Goal: Check status: Check status

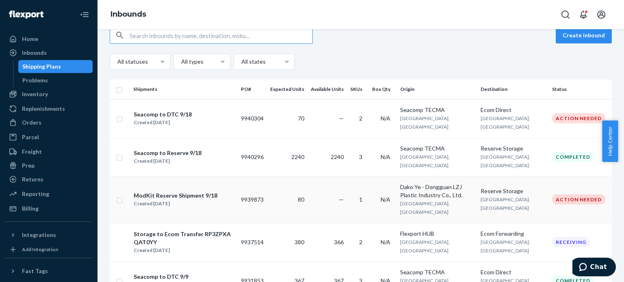
scroll to position [15, 0]
click at [294, 150] on td "2240" at bounding box center [287, 157] width 41 height 39
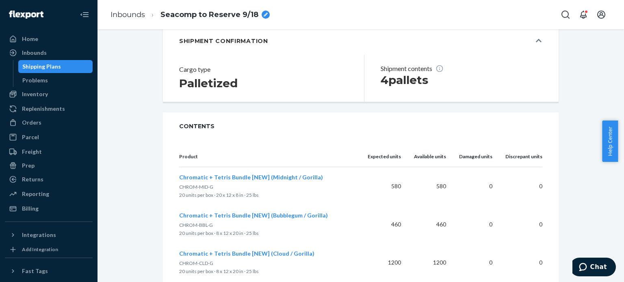
scroll to position [165, 0]
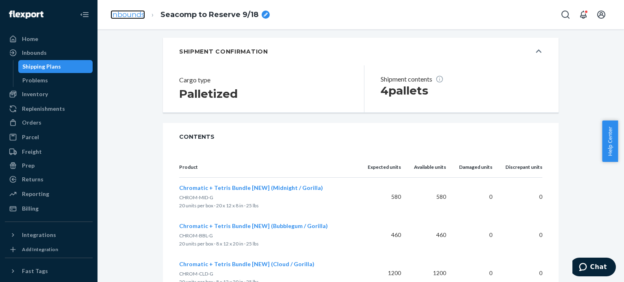
click at [136, 17] on link "Inbounds" at bounding box center [127, 14] width 35 height 9
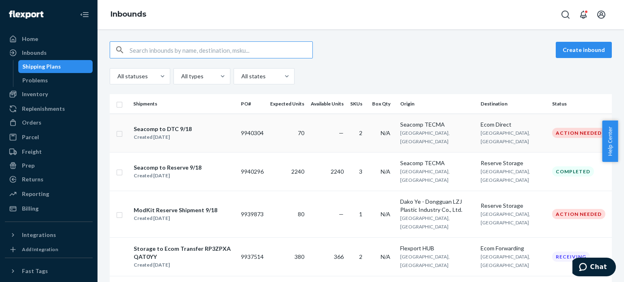
click at [328, 127] on td "—" at bounding box center [326, 133] width 39 height 39
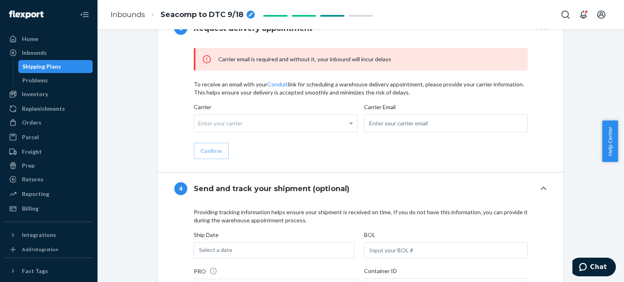
scroll to position [884, 0]
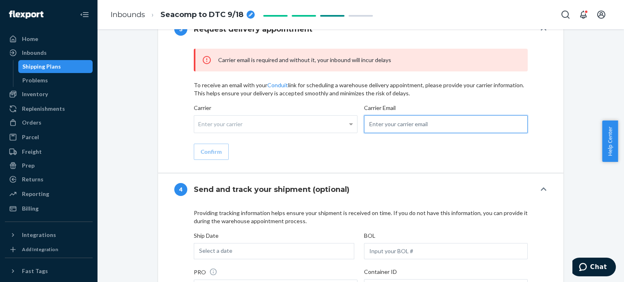
click at [406, 118] on input "email" at bounding box center [446, 124] width 164 height 18
paste input "[EMAIL_ADDRESS][DOMAIN_NAME]"
type input "[EMAIL_ADDRESS][DOMAIN_NAME]"
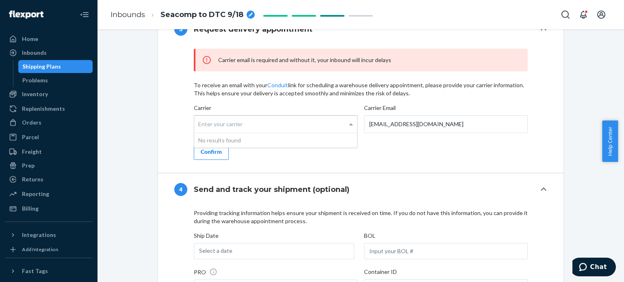
click at [285, 125] on div "Enter your carrier" at bounding box center [275, 124] width 163 height 17
click at [200, 125] on input "Carrier Enter your carrier No results found" at bounding box center [199, 124] width 2 height 15
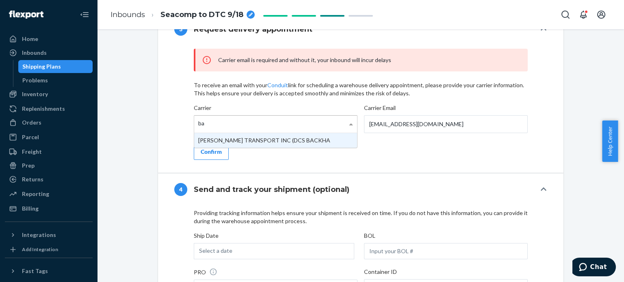
type input "b"
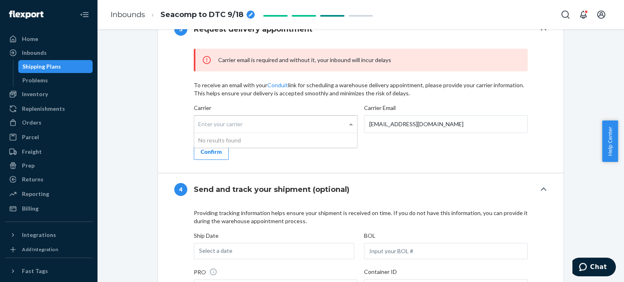
click at [393, 158] on div "Carrier email is required and without it, your inbound will incur delays To rec…" at bounding box center [361, 104] width 334 height 111
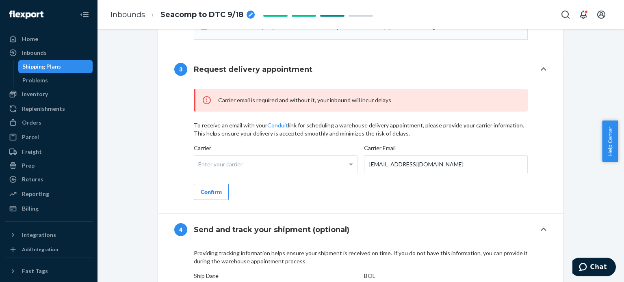
scroll to position [812, 0]
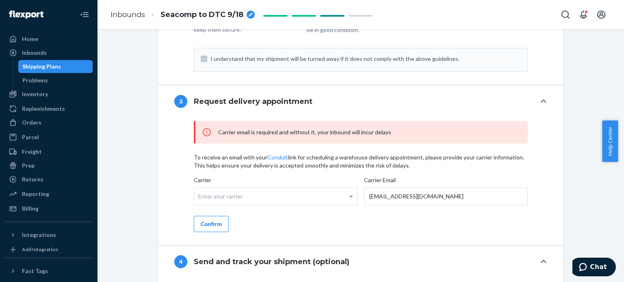
click at [217, 222] on div "Confirm" at bounding box center [211, 224] width 21 height 8
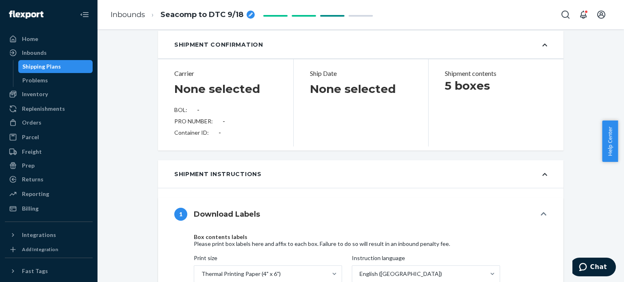
scroll to position [388, 0]
click at [139, 18] on link "Inbounds" at bounding box center [127, 14] width 35 height 9
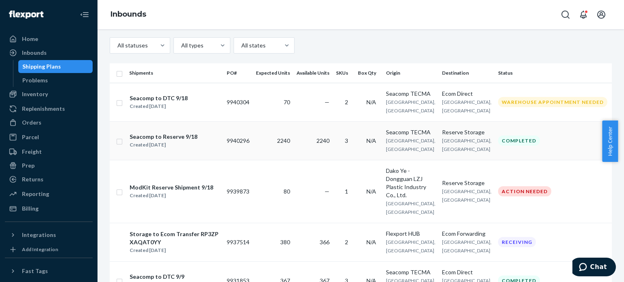
scroll to position [36, 0]
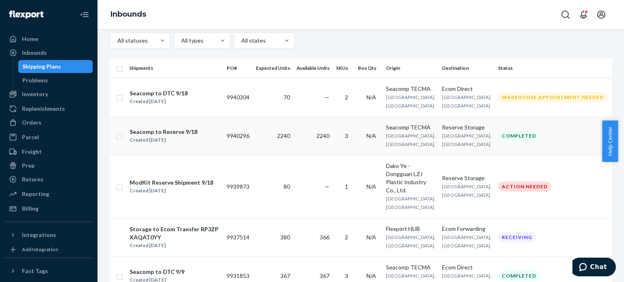
click at [314, 148] on td "2240" at bounding box center [312, 136] width 39 height 39
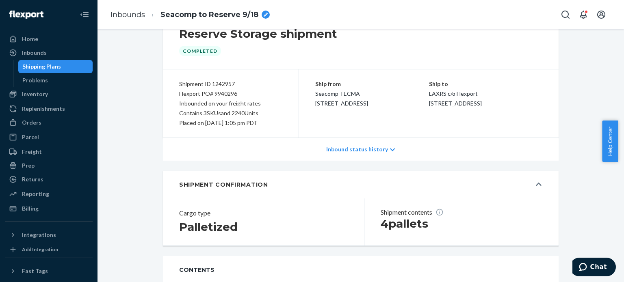
scroll to position [37, 0]
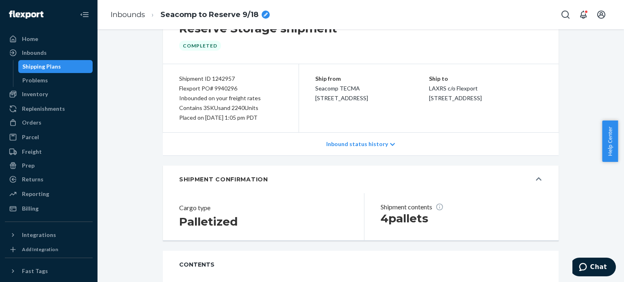
click at [344, 146] on p "Inbound status history" at bounding box center [357, 144] width 62 height 8
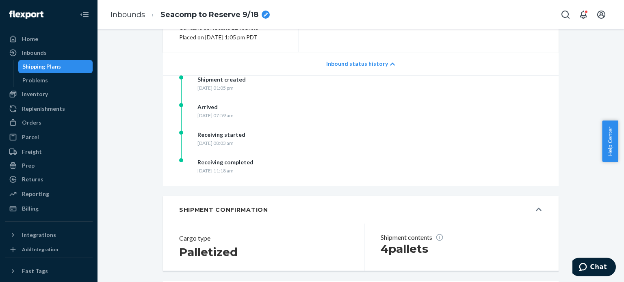
scroll to position [0, 0]
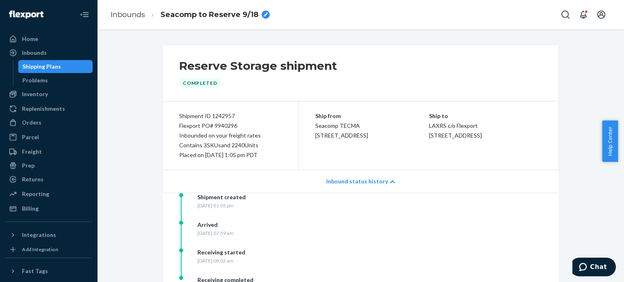
click at [44, 66] on div "Shipping Plans" at bounding box center [41, 67] width 39 height 8
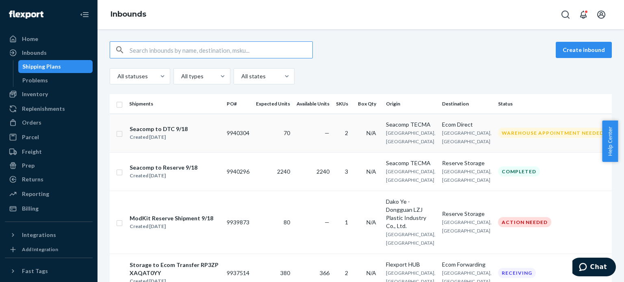
click at [293, 132] on td "70" at bounding box center [273, 133] width 41 height 39
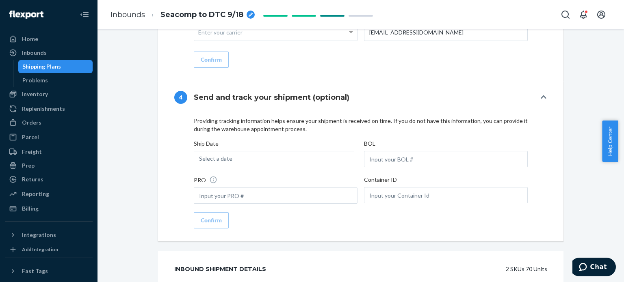
scroll to position [1012, 0]
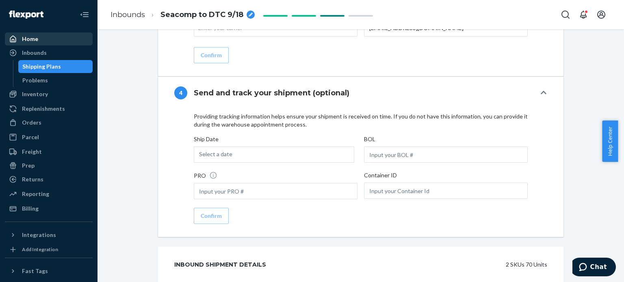
click at [48, 36] on div "Home" at bounding box center [49, 38] width 86 height 11
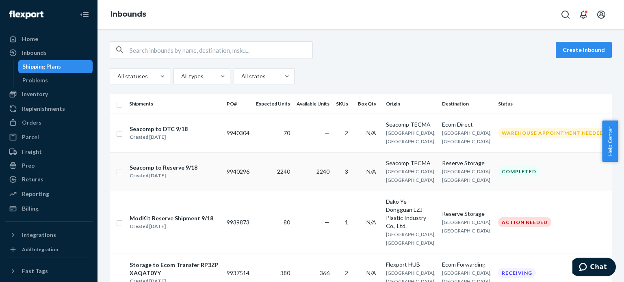
click at [293, 168] on td "2240" at bounding box center [273, 171] width 41 height 39
